Goal: Transaction & Acquisition: Purchase product/service

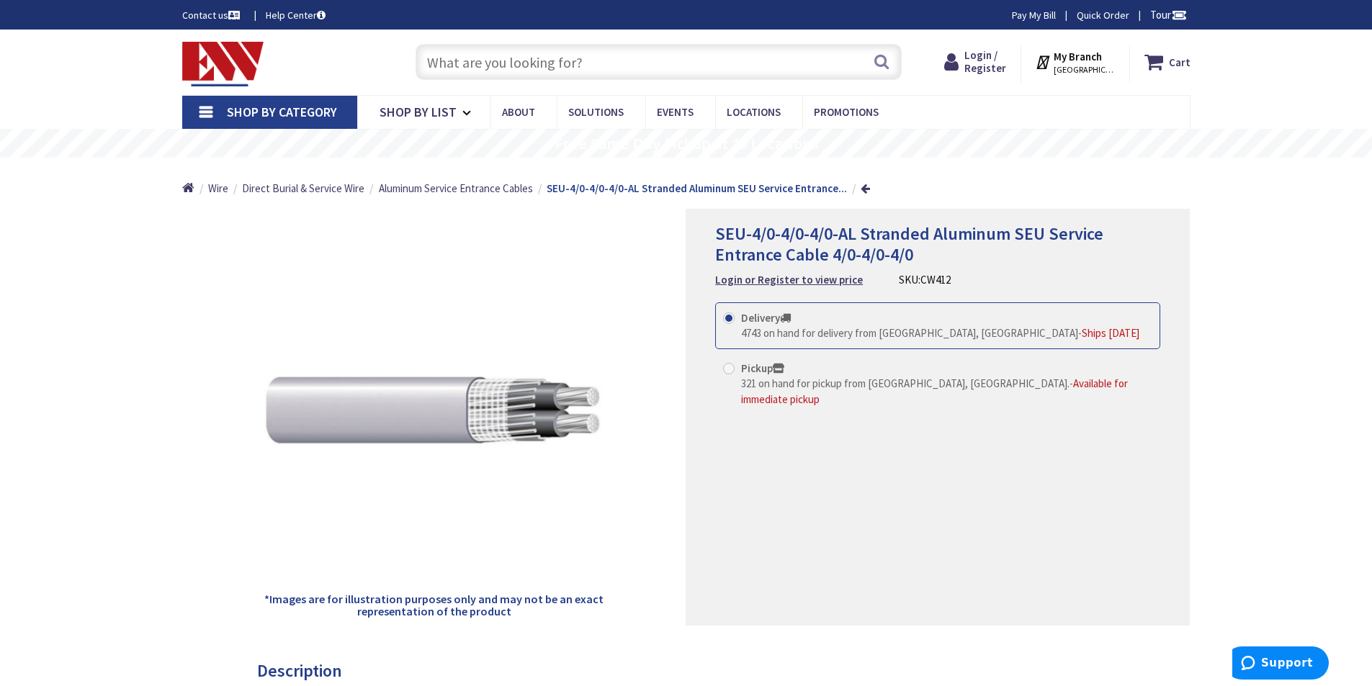
drag, startPoint x: 521, startPoint y: 65, endPoint x: 523, endPoint y: 49, distance: 15.9
click at [522, 63] on input "text" at bounding box center [658, 62] width 486 height 36
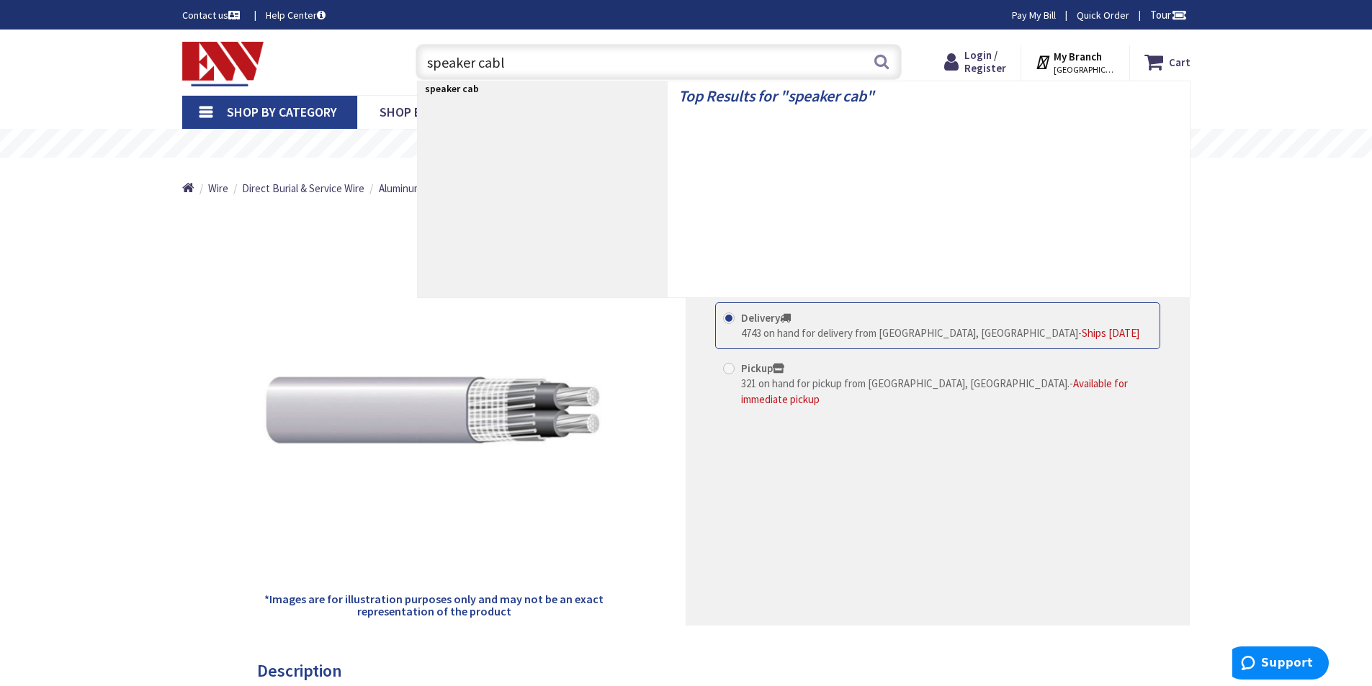
type input "speaker cable"
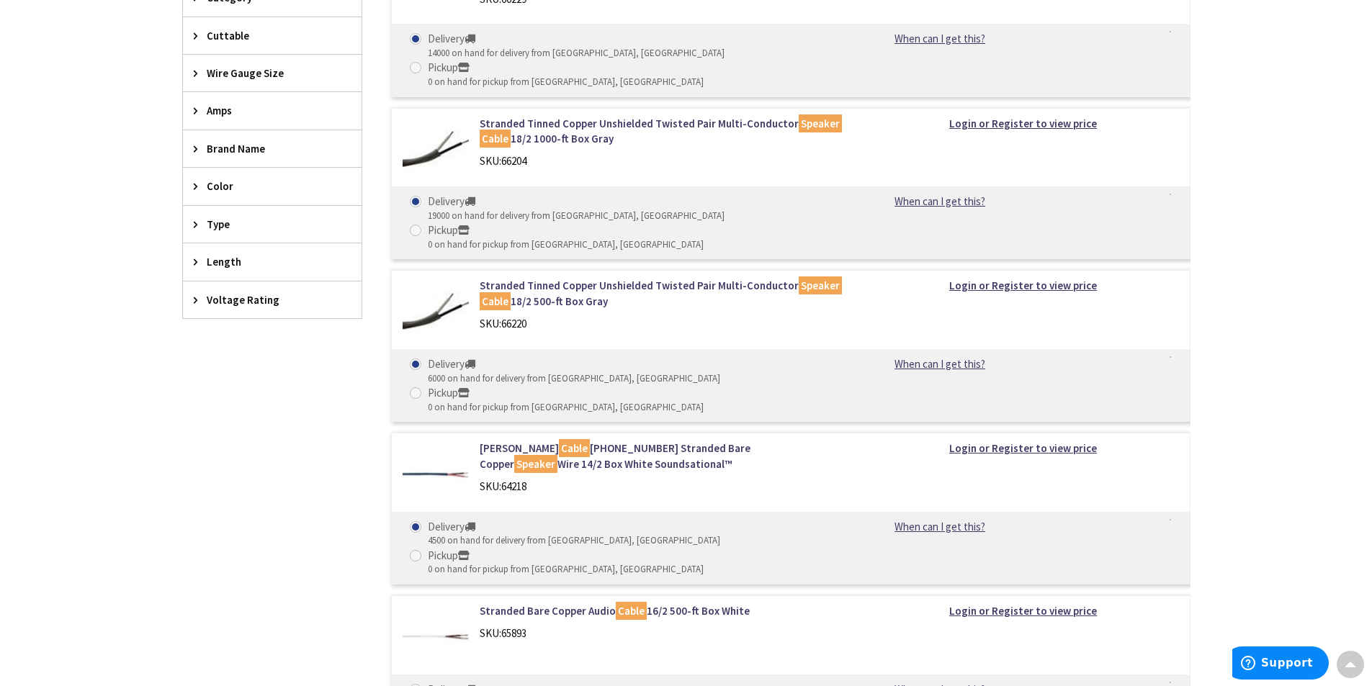
scroll to position [468, 0]
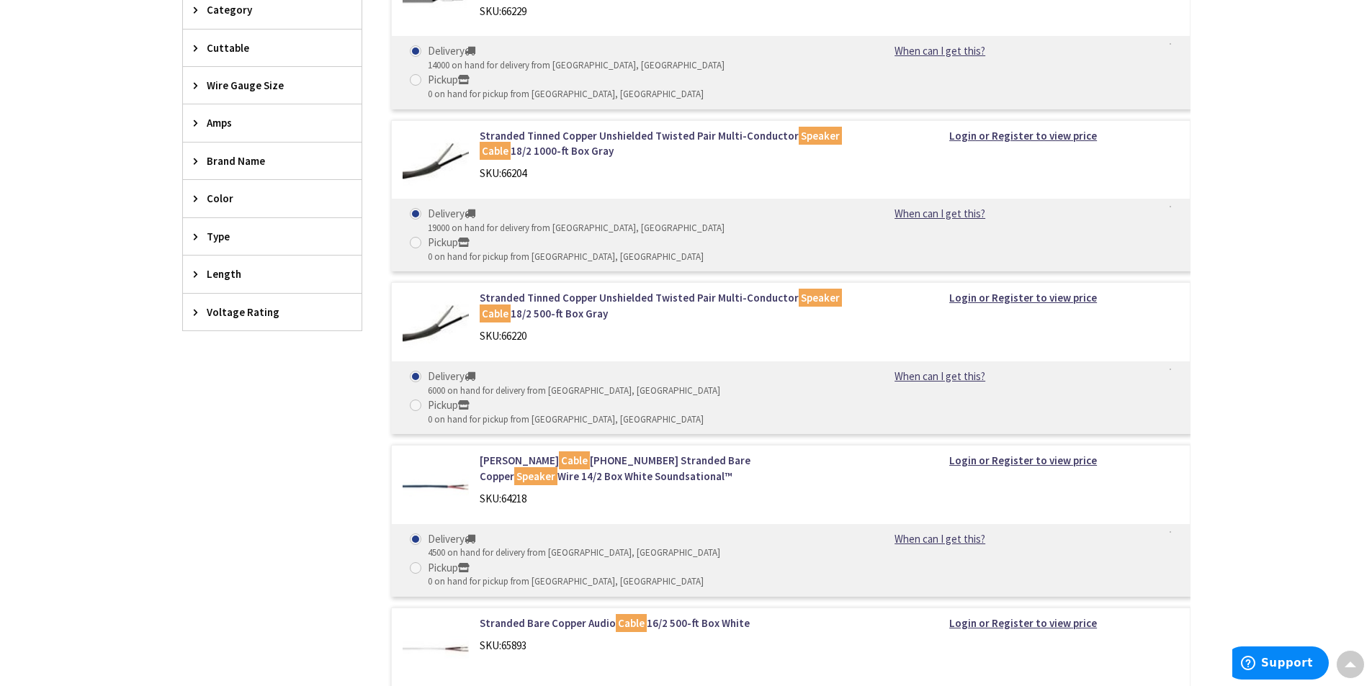
click at [208, 196] on span "Color" at bounding box center [265, 198] width 117 height 15
click at [202, 251] on span "White" at bounding box center [272, 252] width 179 height 24
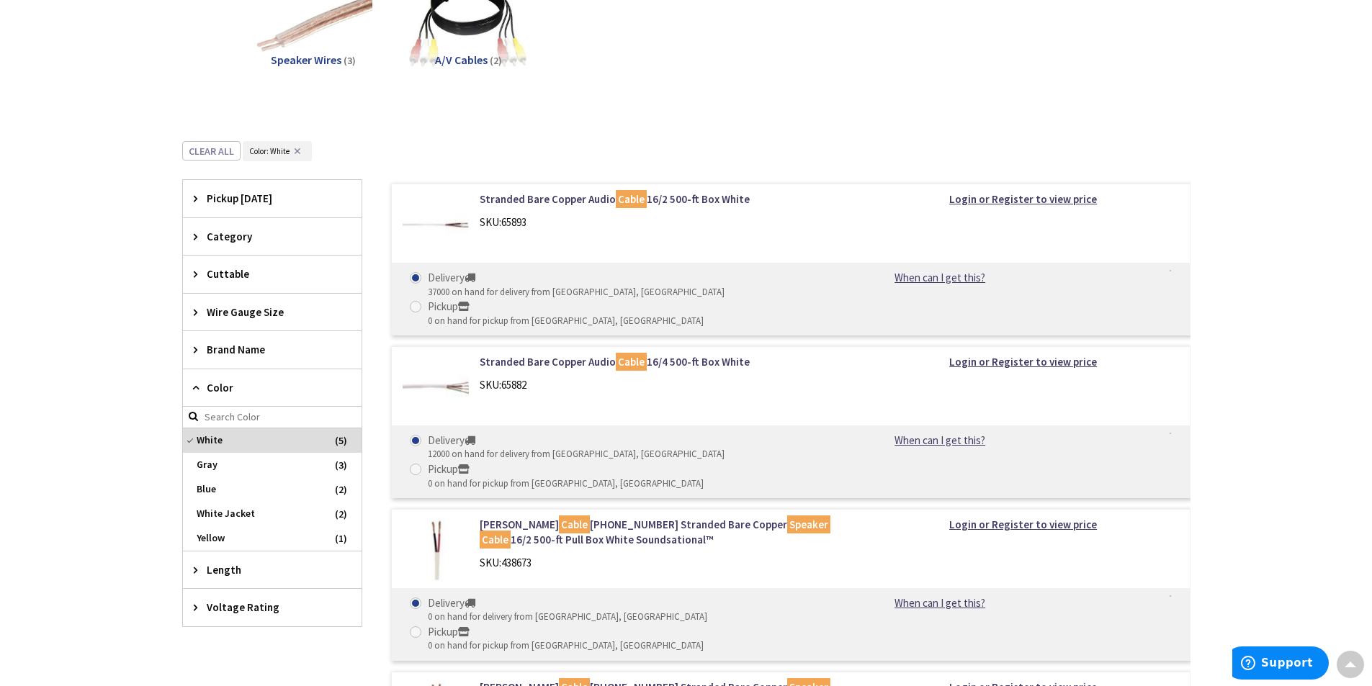
scroll to position [240, 0]
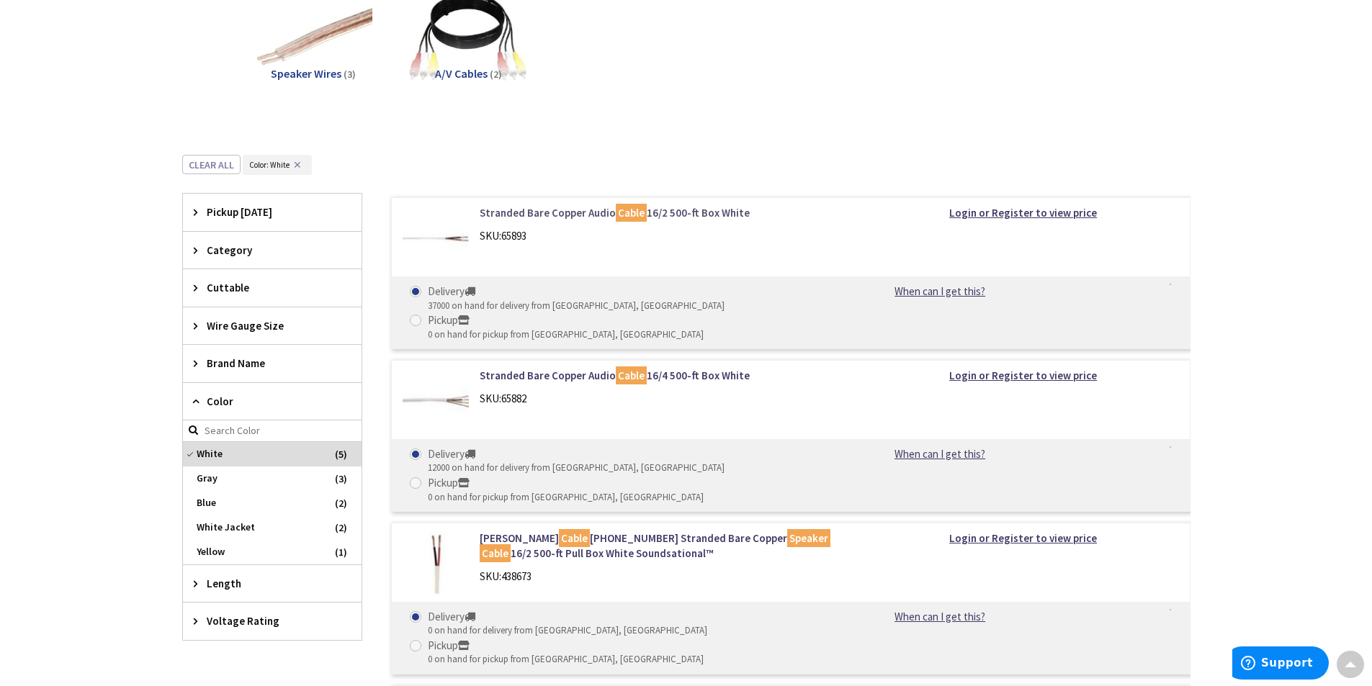
click at [583, 215] on link "Stranded Bare Copper Audio Cable 16/2 500-ft Box White" at bounding box center [662, 212] width 366 height 15
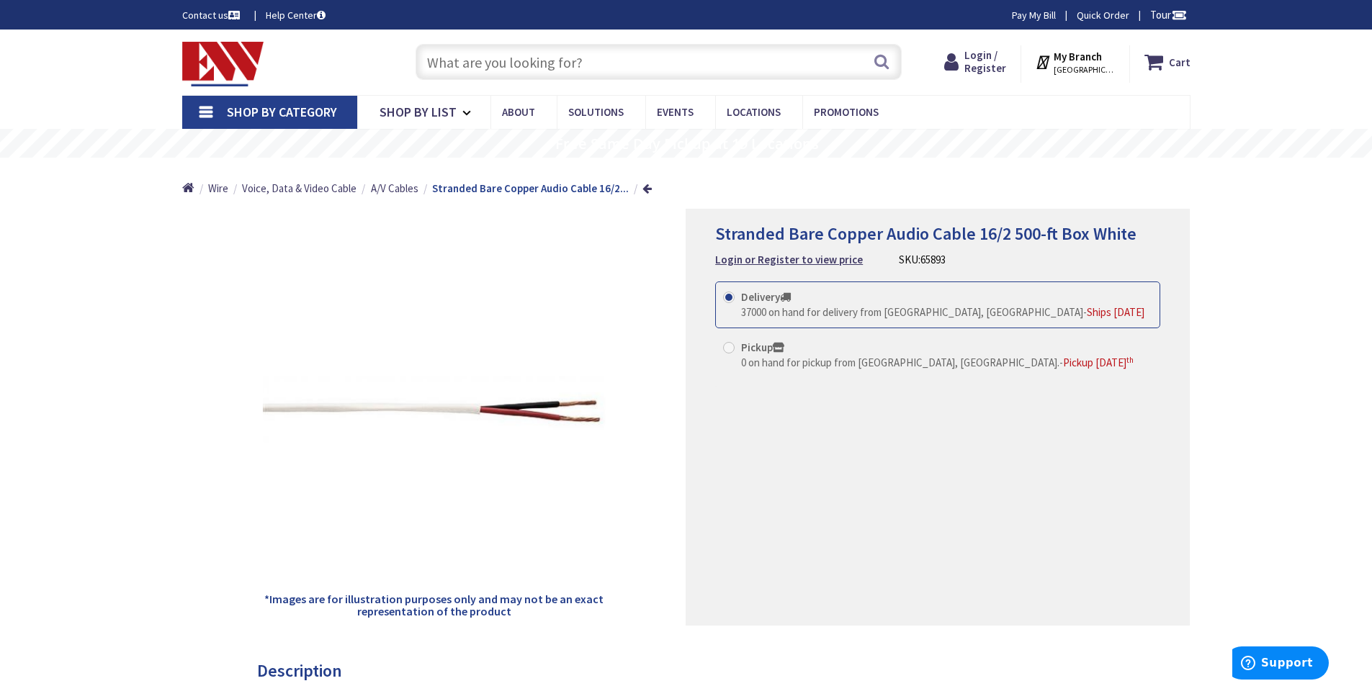
drag, startPoint x: 940, startPoint y: 259, endPoint x: 887, endPoint y: 264, distance: 53.5
click at [887, 264] on div "Stranded Bare Copper Audio Cable 16/2 500-ft Box White Login or Register to vie…" at bounding box center [937, 245] width 445 height 43
copy div "SKU: 65893"
